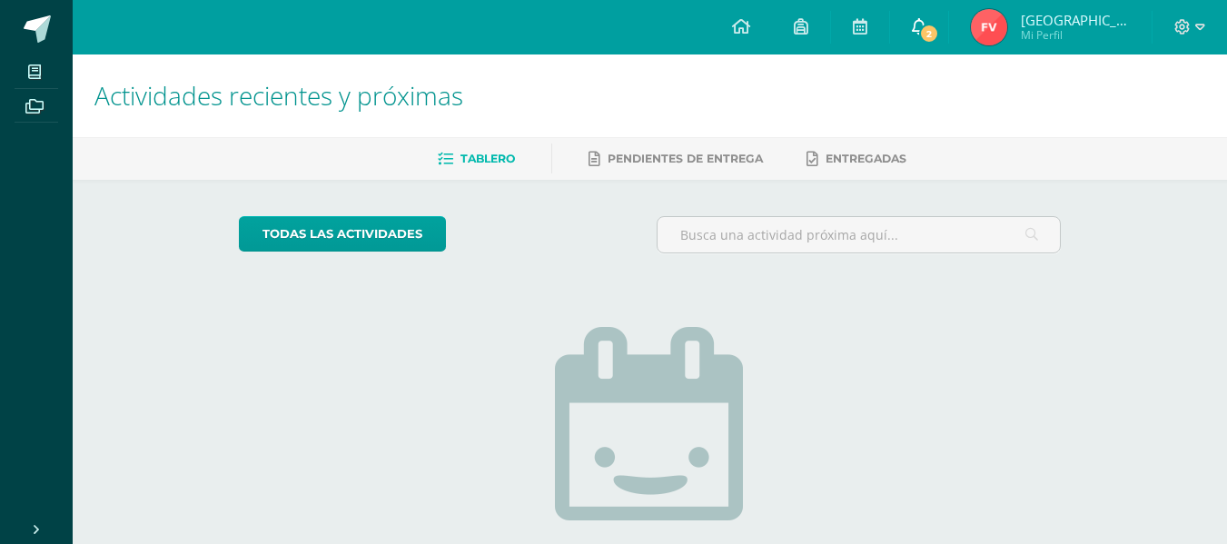
click at [927, 19] on icon at bounding box center [919, 26] width 15 height 16
click at [1080, 9] on span "[GEOGRAPHIC_DATA] Mi Perfil" at bounding box center [1050, 27] width 166 height 36
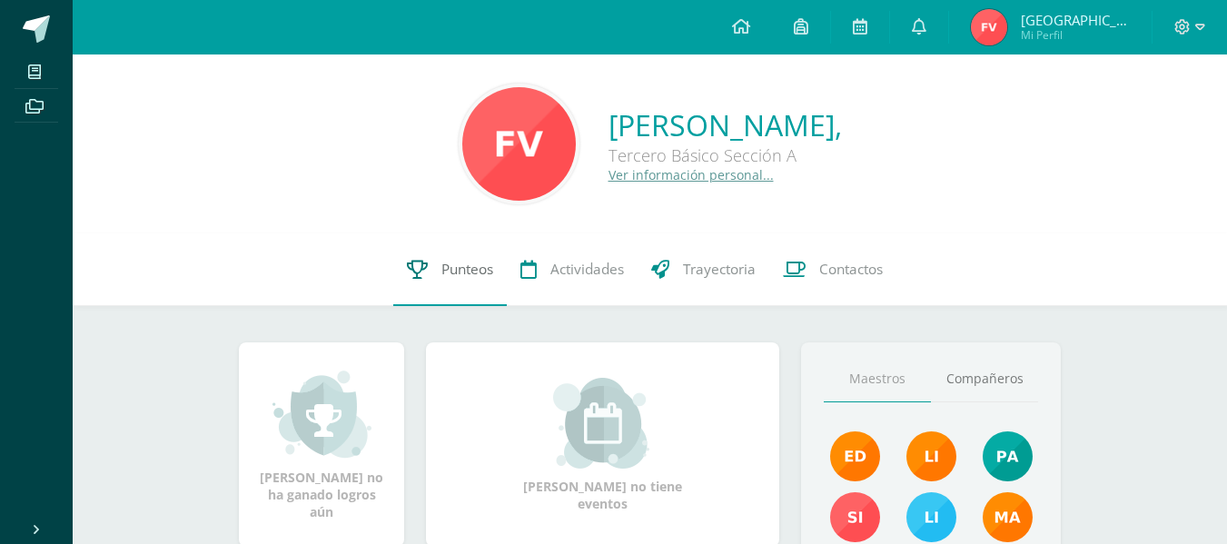
click at [478, 255] on link "Punteos" at bounding box center [450, 269] width 114 height 73
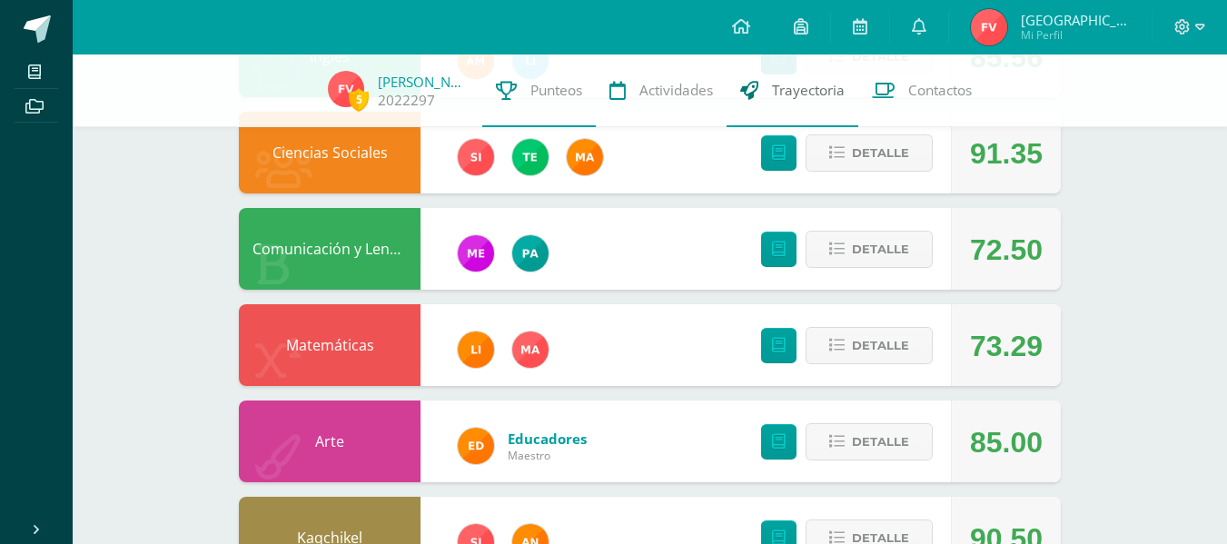
scroll to position [272, 0]
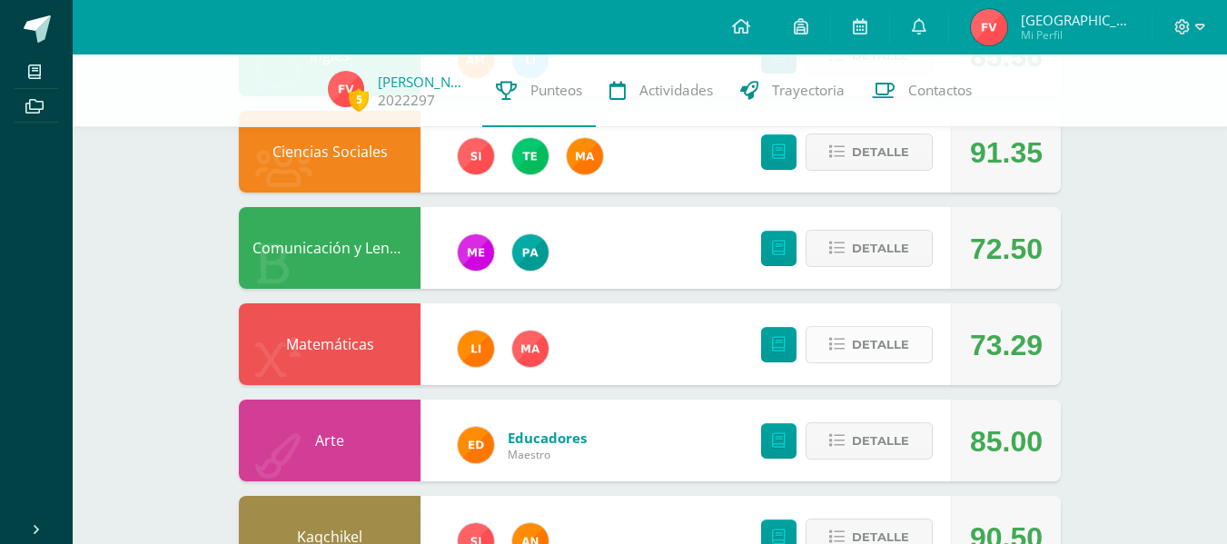
click at [900, 342] on span "Detalle" at bounding box center [880, 345] width 57 height 34
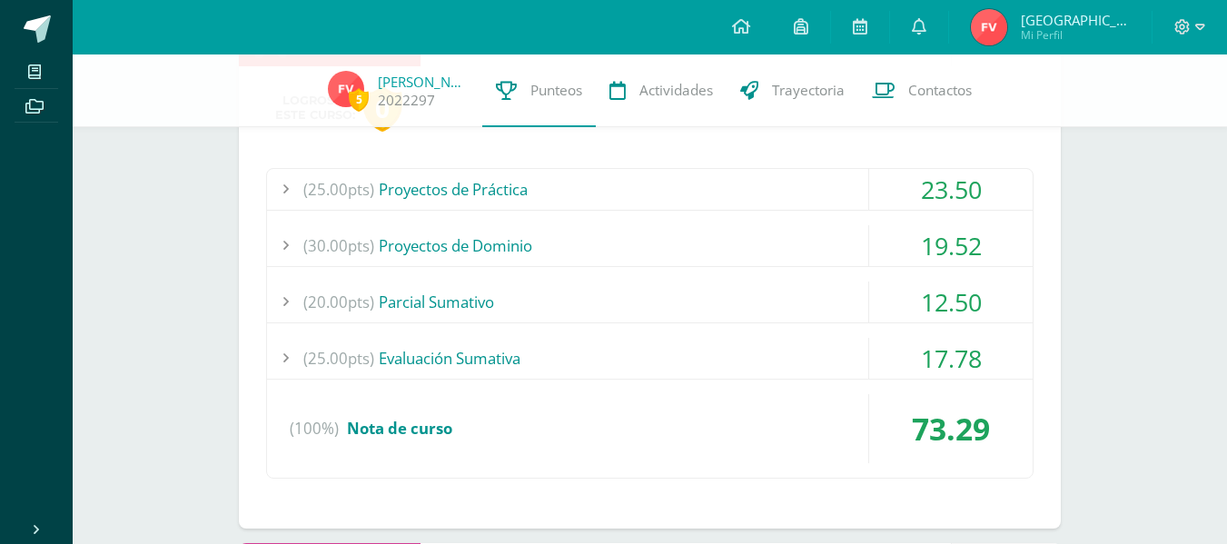
scroll to position [591, 0]
click at [731, 185] on div "(25.00pts) Proyectos de Práctica" at bounding box center [650, 188] width 766 height 41
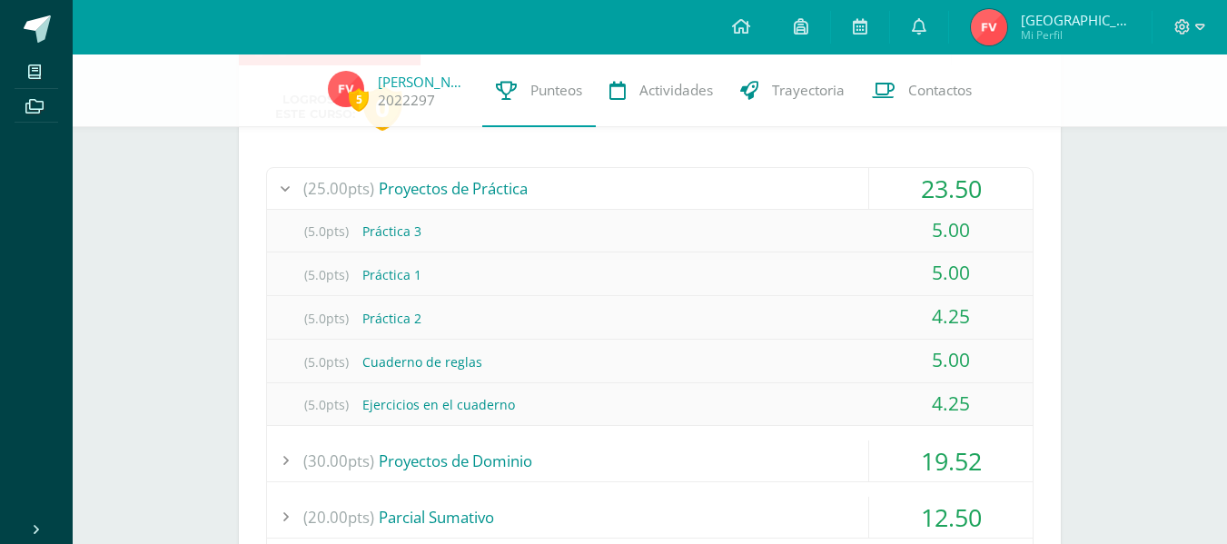
click at [731, 185] on div "(25.00pts) Proyectos de Práctica" at bounding box center [650, 188] width 766 height 41
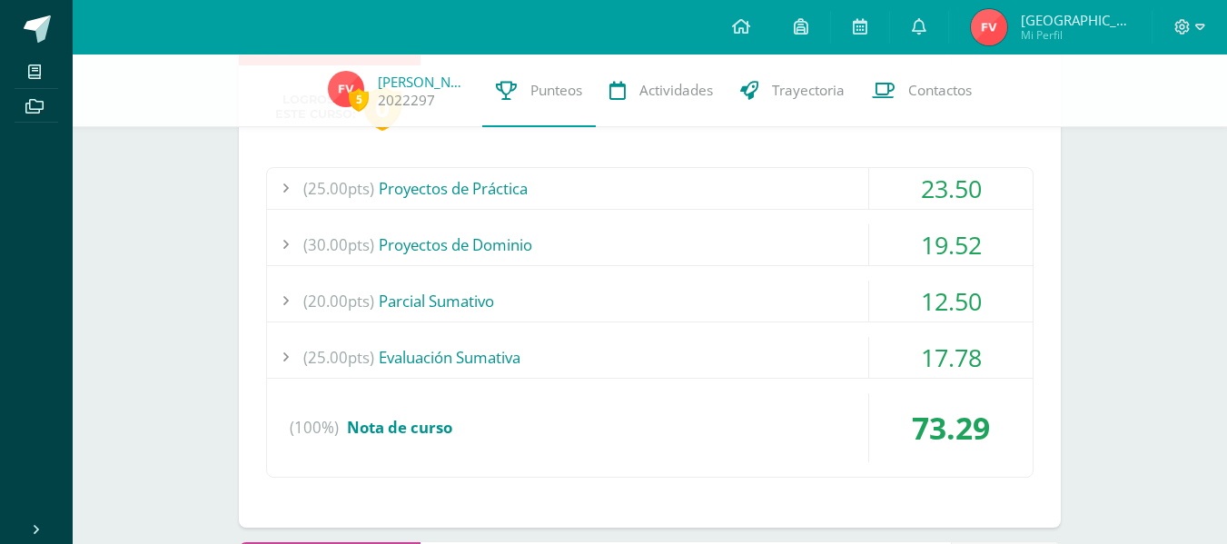
click at [689, 243] on div "(30.00pts) Proyectos de Dominio" at bounding box center [650, 244] width 766 height 41
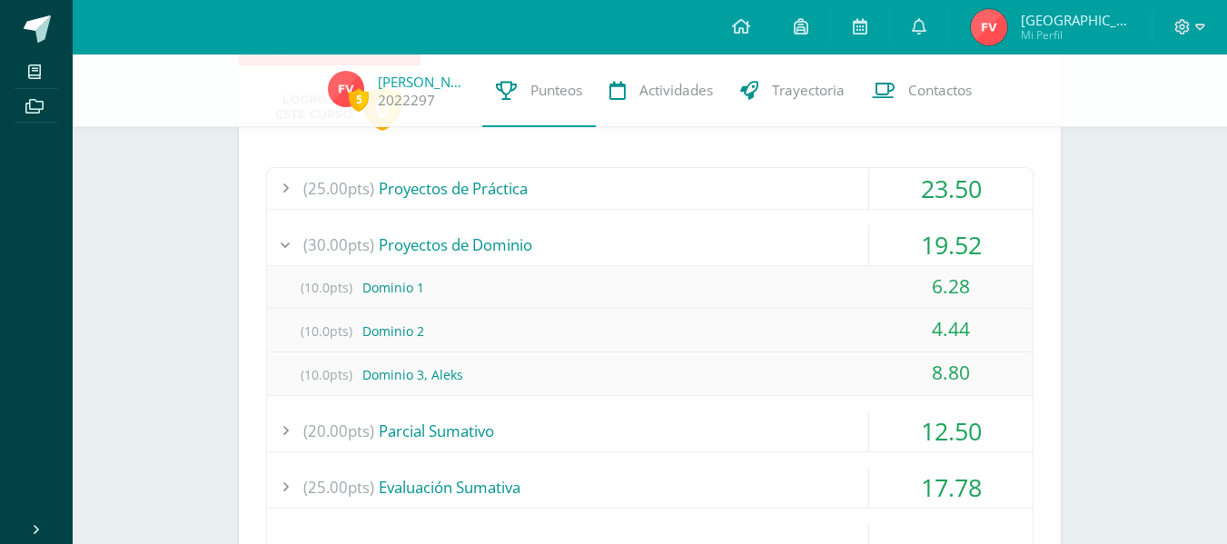
click at [689, 243] on div "(30.00pts) Proyectos de Dominio" at bounding box center [650, 244] width 766 height 41
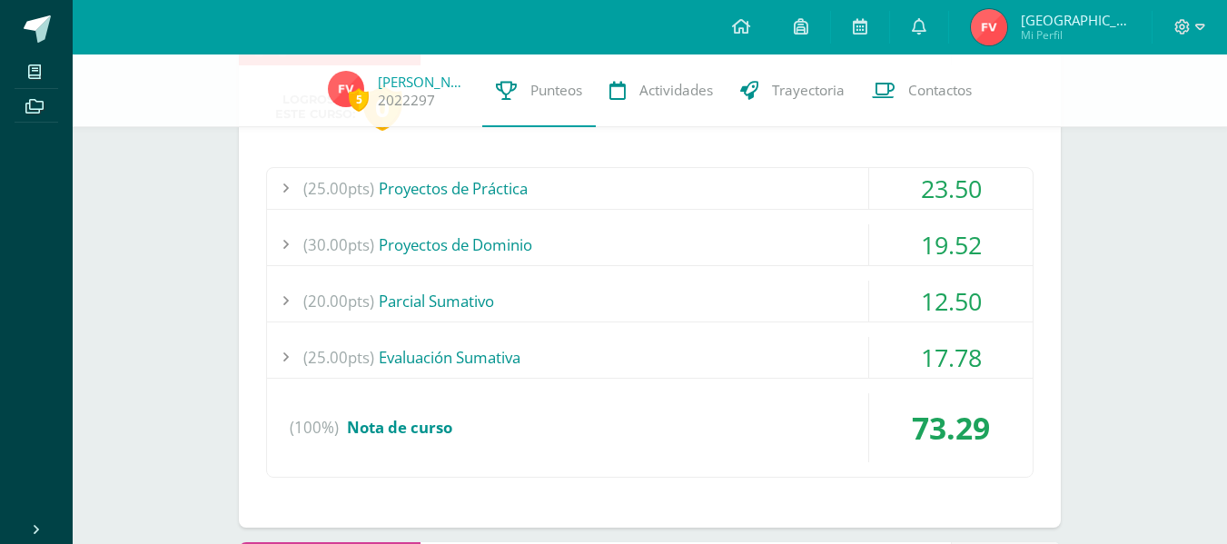
click at [676, 246] on div "(30.00pts) Proyectos de Dominio" at bounding box center [650, 244] width 766 height 41
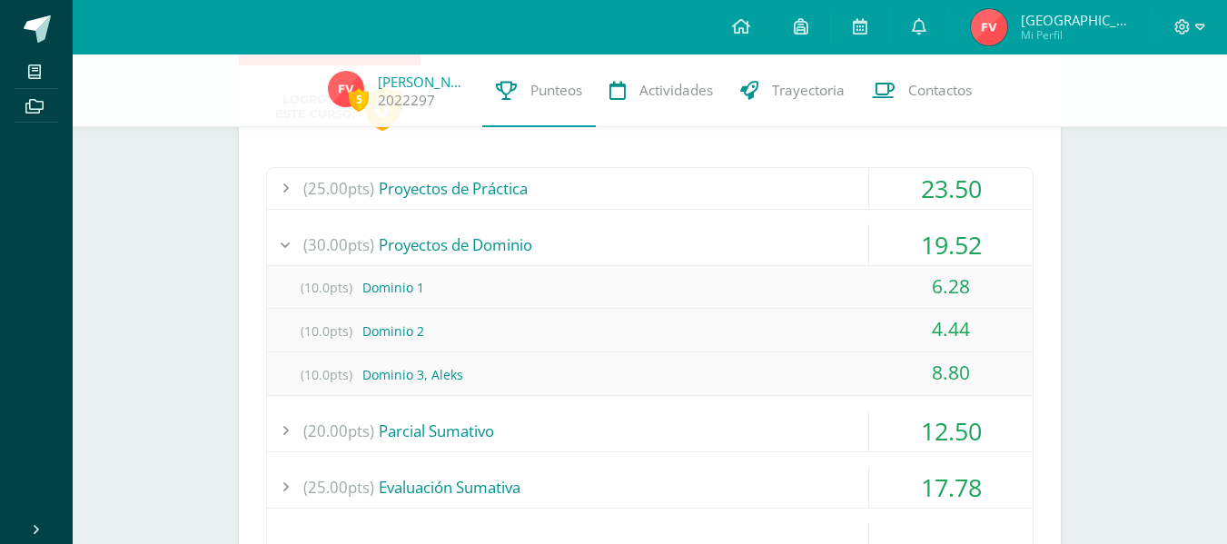
click at [676, 246] on div "(30.00pts) Proyectos de Dominio" at bounding box center [650, 244] width 766 height 41
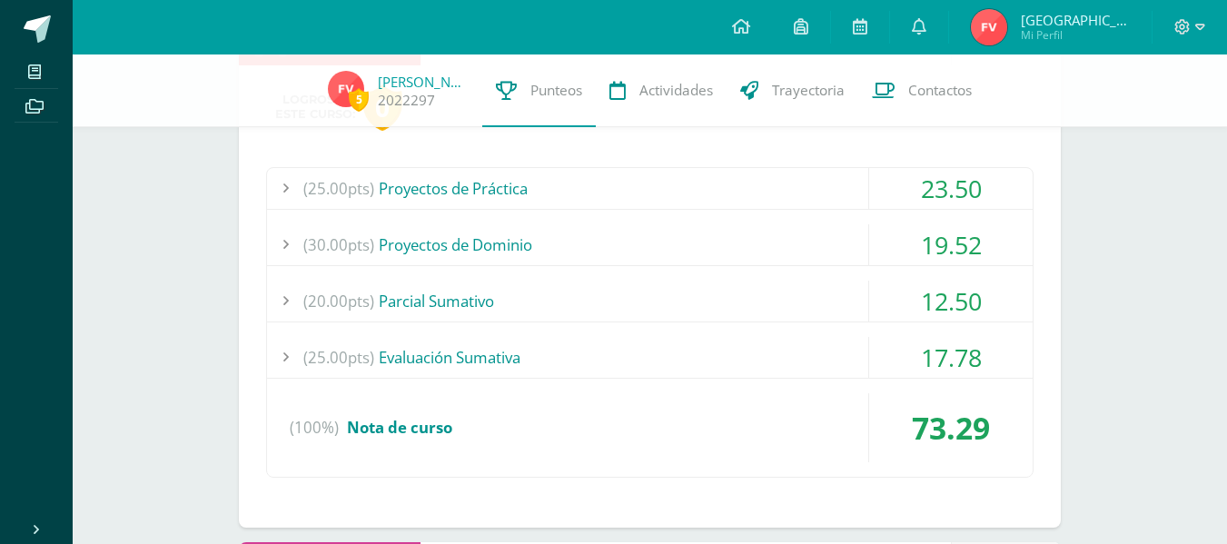
click at [668, 298] on div "(20.00pts) Parcial Sumativo" at bounding box center [650, 301] width 766 height 41
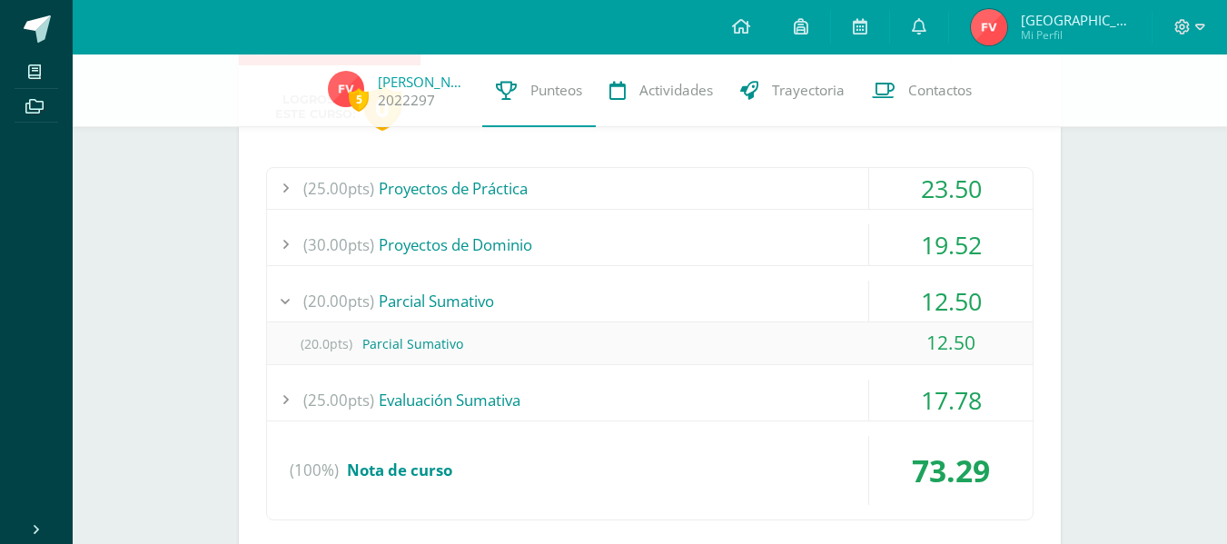
click at [668, 298] on div "(20.00pts) Parcial Sumativo" at bounding box center [650, 301] width 766 height 41
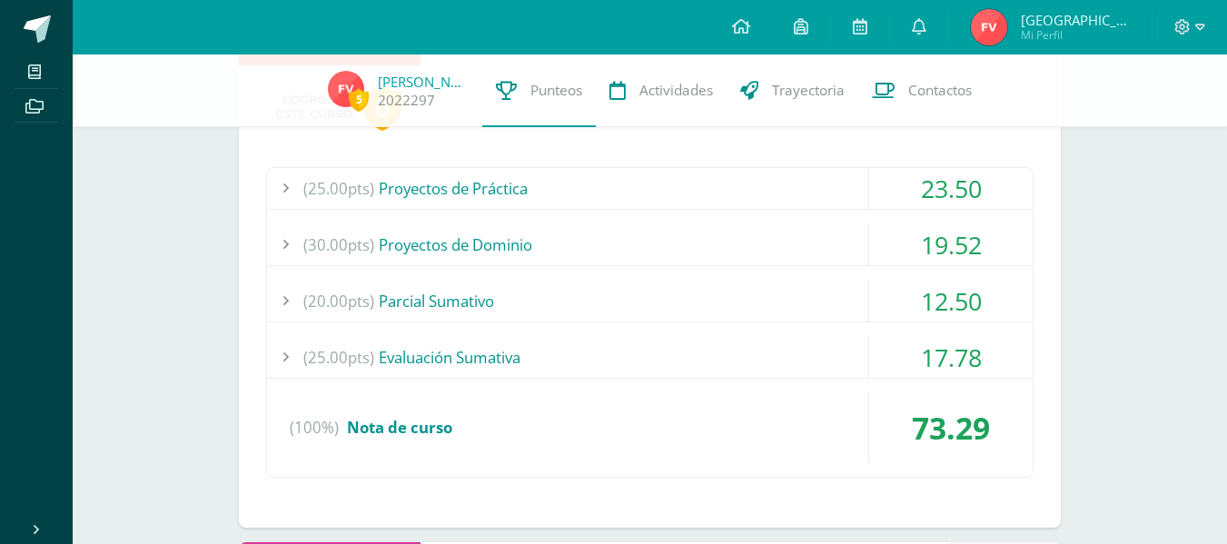
click at [649, 362] on div "(25.00pts) Evaluación Sumativa" at bounding box center [650, 357] width 766 height 41
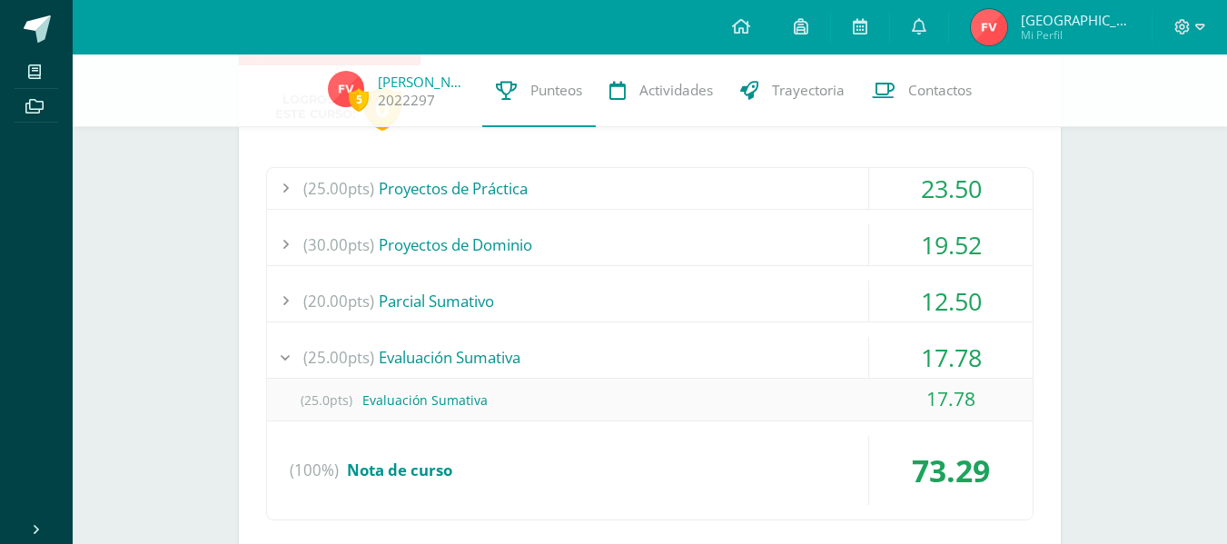
click at [649, 362] on div "(25.00pts) Evaluación Sumativa" at bounding box center [650, 357] width 766 height 41
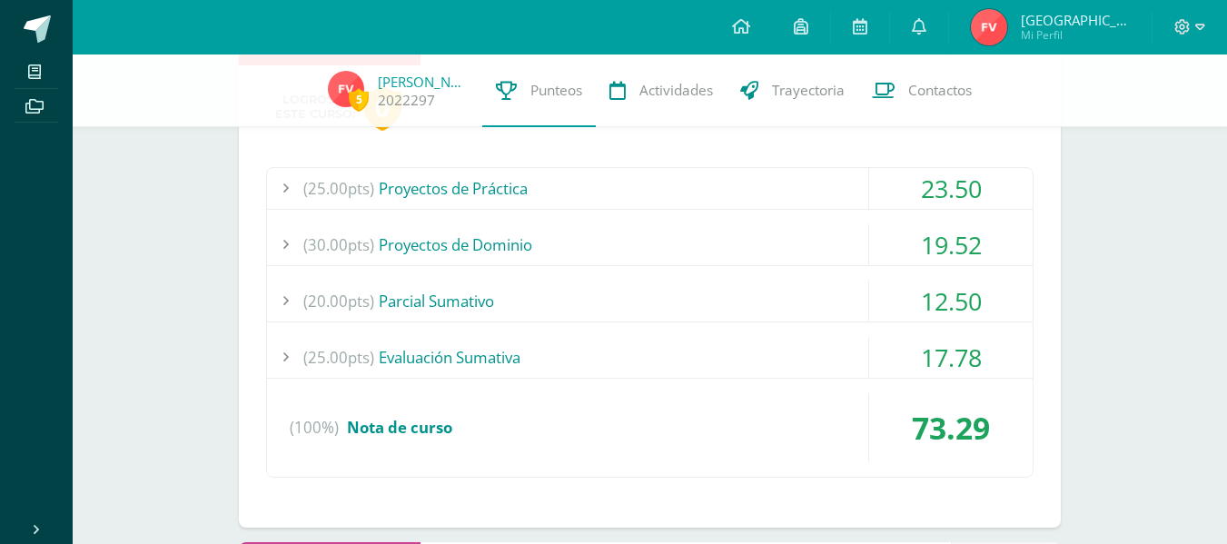
scroll to position [451, 0]
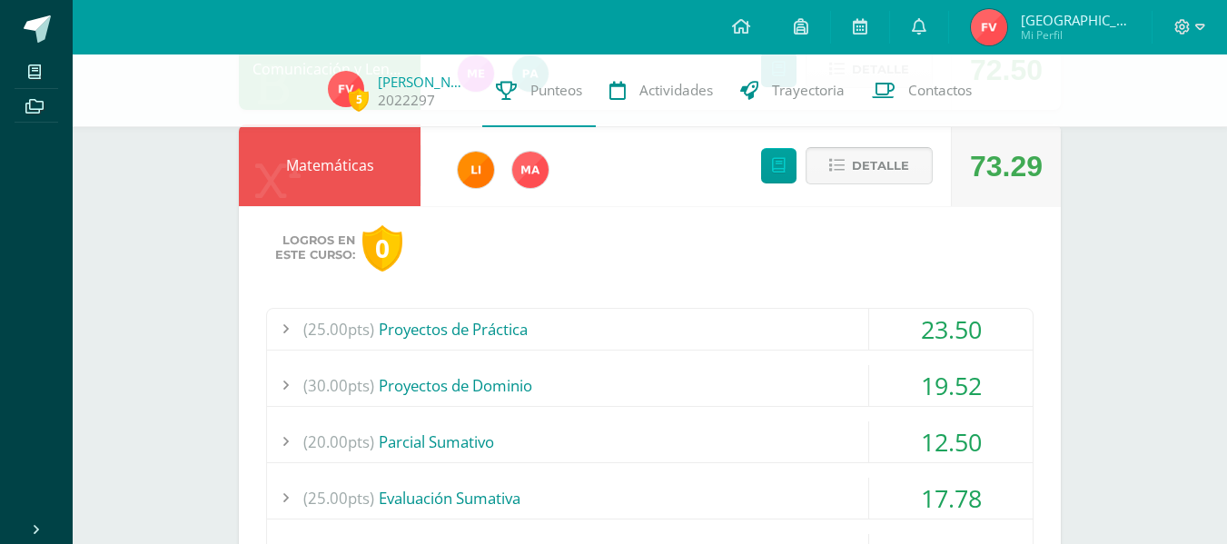
click at [886, 169] on span "Detalle" at bounding box center [880, 166] width 57 height 34
